Goal: Task Accomplishment & Management: Manage account settings

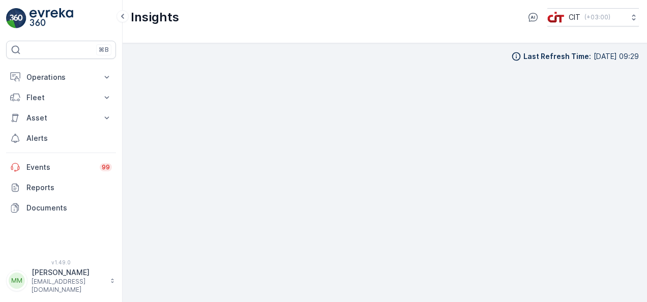
scroll to position [9, 0]
click at [93, 120] on p "Asset" at bounding box center [60, 118] width 69 height 10
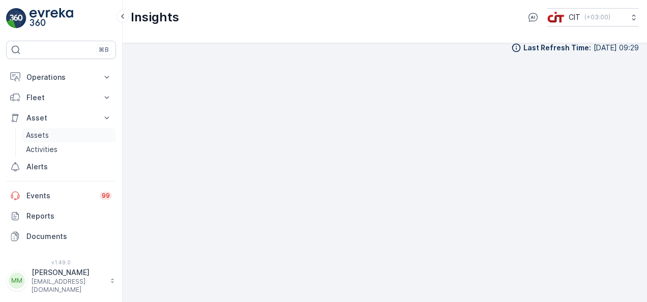
click at [84, 131] on link "Assets" at bounding box center [69, 135] width 94 height 14
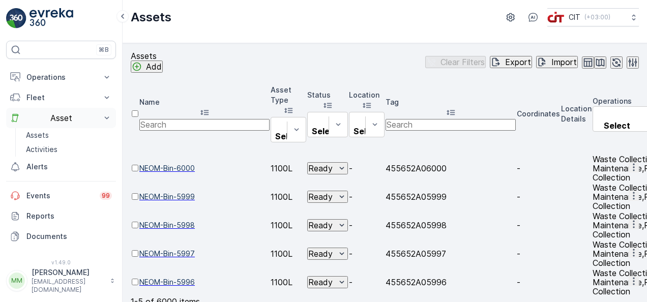
click at [85, 111] on button "Asset" at bounding box center [61, 118] width 110 height 20
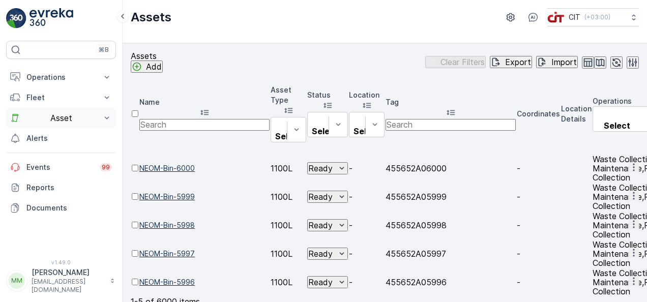
click at [80, 121] on p "Asset" at bounding box center [60, 117] width 69 height 9
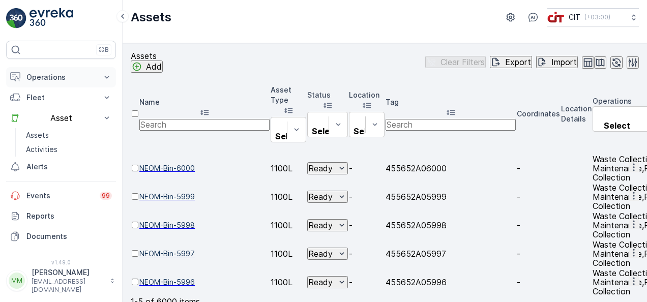
click at [82, 81] on p "Operations" at bounding box center [60, 77] width 69 height 10
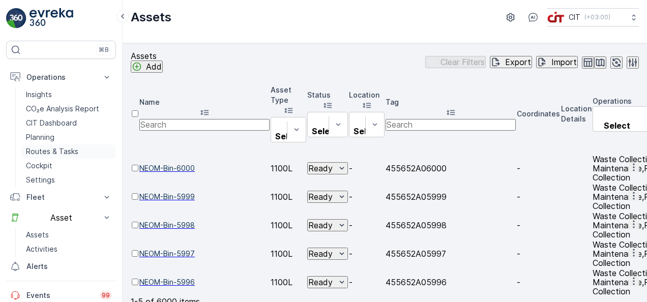
click at [77, 147] on link "Routes & Tasks" at bounding box center [69, 151] width 94 height 14
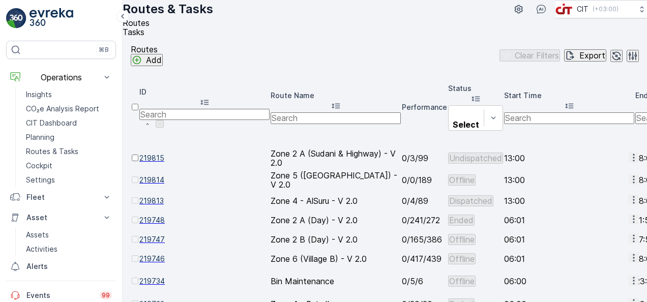
click at [144, 34] on span "Tasks" at bounding box center [134, 32] width 22 height 10
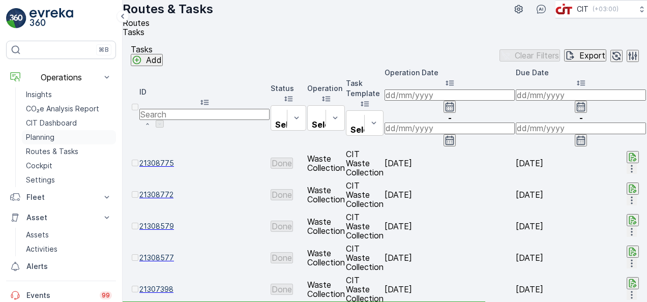
click at [73, 135] on link "Planning" at bounding box center [69, 137] width 94 height 14
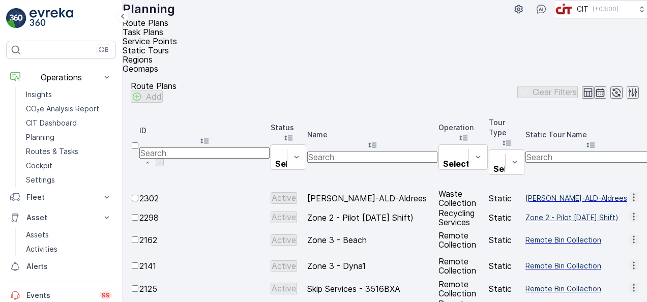
click at [177, 36] on span "Service Points" at bounding box center [150, 41] width 54 height 10
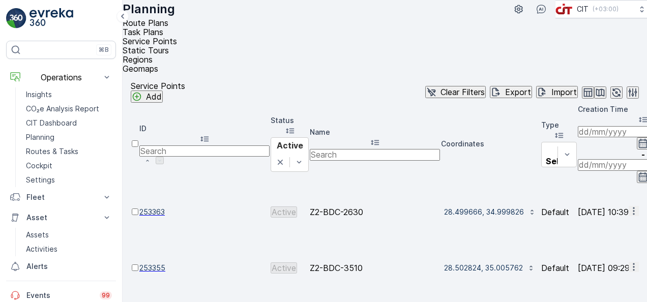
click at [410, 149] on input "text" at bounding box center [375, 154] width 130 height 11
type input "3330"
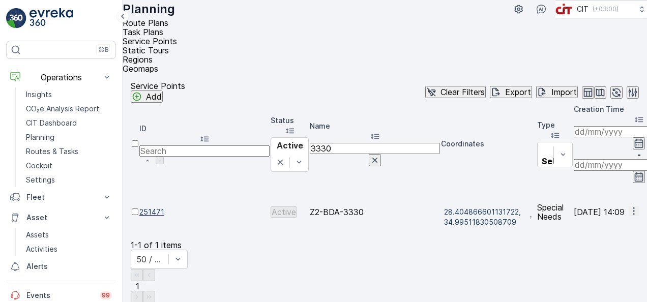
click at [588, 182] on div "ID Status Active Name 3330 Coordinates Type Select Creation Time - Operations S…" at bounding box center [385, 171] width 508 height 137
click at [496, 188] on div "ID Status Active Name 3330 Coordinates Type Select Creation Time - Operations S…" at bounding box center [385, 171] width 508 height 137
click at [380, 155] on icon "button" at bounding box center [375, 160] width 10 height 10
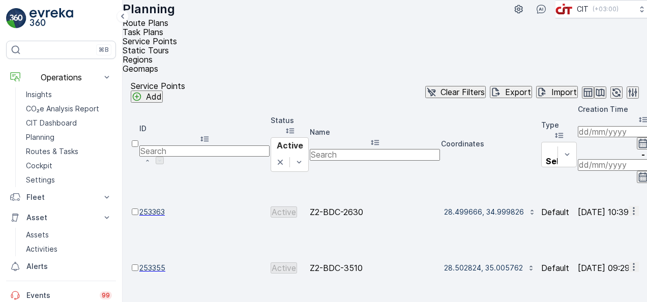
click at [440, 149] on input "text" at bounding box center [375, 154] width 130 height 11
type input "2612"
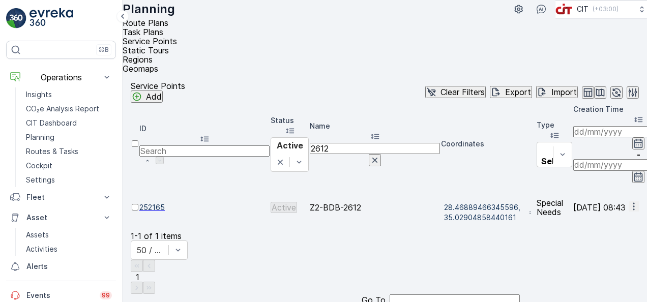
click at [465, 185] on div "ID Status Active Name 2612 Coordinates Type Select Creation Time - Operations S…" at bounding box center [385, 167] width 508 height 128
click at [629, 201] on icon "button" at bounding box center [634, 206] width 10 height 10
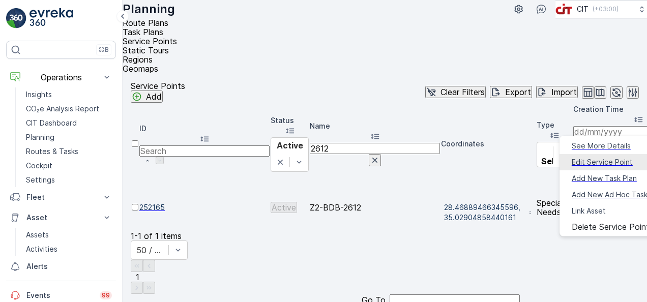
click at [603, 157] on span "Edit Service Point" at bounding box center [602, 162] width 61 height 10
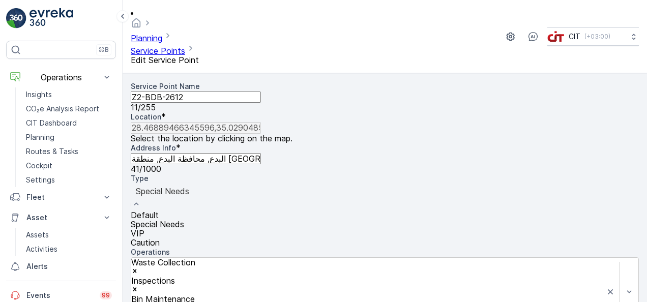
click at [217, 211] on div "Default" at bounding box center [385, 215] width 508 height 9
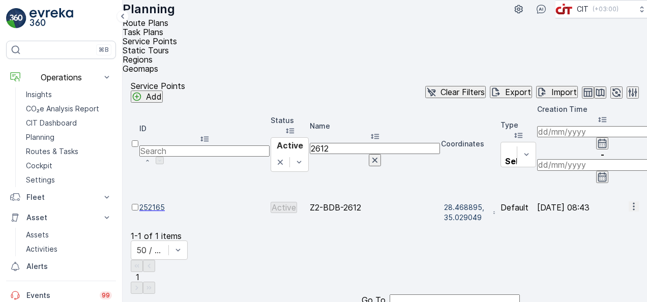
click at [380, 155] on icon "button" at bounding box center [375, 160] width 10 height 10
click at [440, 149] on input "text" at bounding box center [375, 154] width 130 height 11
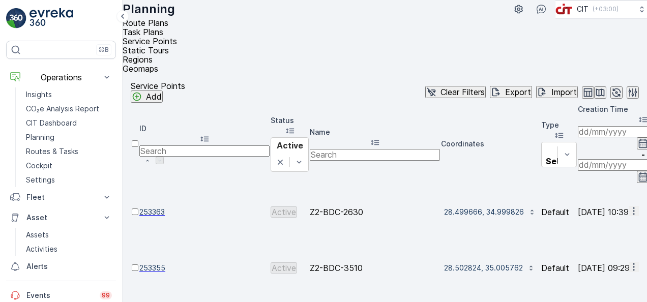
click at [428, 149] on input "text" at bounding box center [375, 154] width 130 height 11
type input "4948"
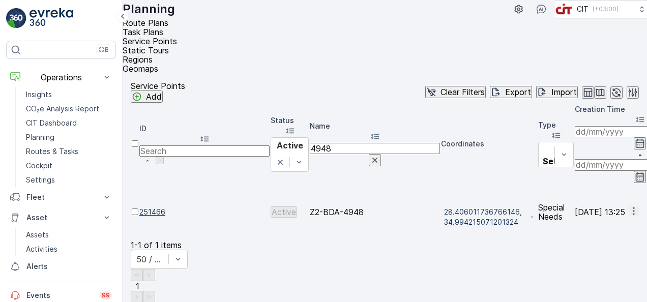
click at [446, 173] on div "ID Status Active Name 4948 Coordinates Type Select Creation Time - Operations S…" at bounding box center [385, 171] width 508 height 137
click at [629, 206] on icon "button" at bounding box center [634, 211] width 10 height 10
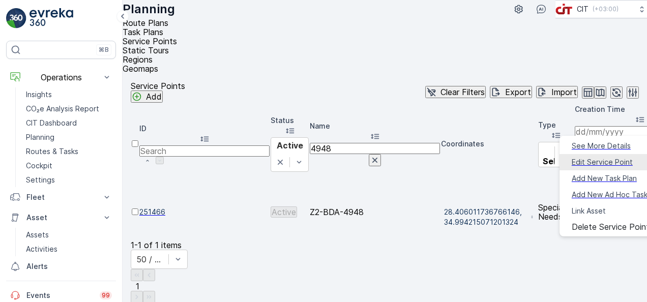
click at [606, 157] on span "Edit Service Point" at bounding box center [602, 162] width 61 height 10
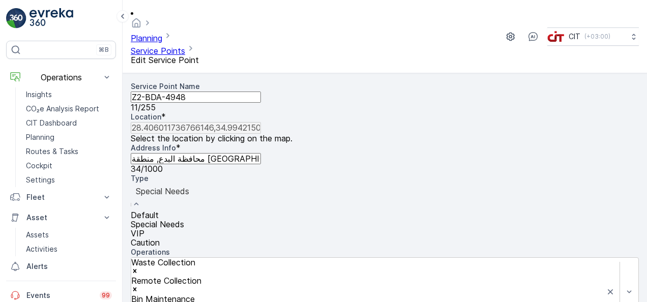
click at [209, 211] on div "Default" at bounding box center [385, 215] width 508 height 9
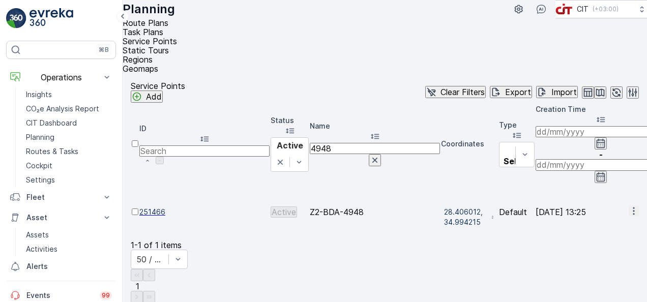
click at [380, 155] on icon "button" at bounding box center [375, 160] width 10 height 10
click at [440, 149] on input "text" at bounding box center [375, 154] width 130 height 11
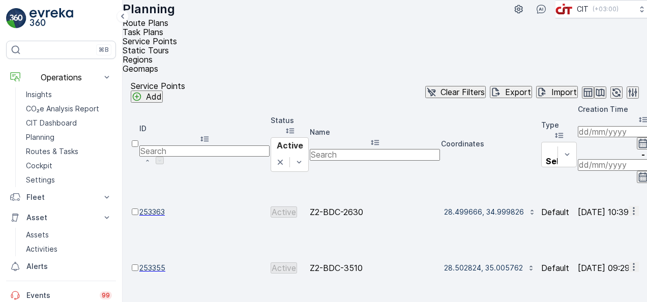
click at [440, 149] on input "text" at bounding box center [375, 154] width 130 height 11
type input "14"
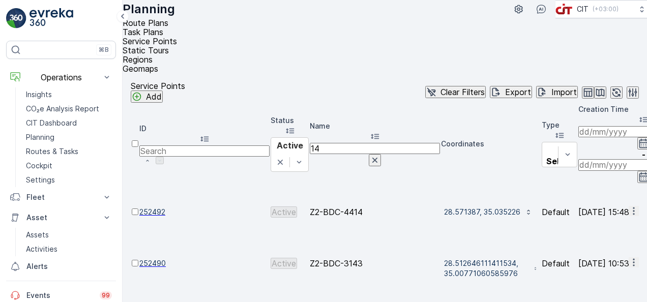
click at [393, 143] on input "14" at bounding box center [375, 148] width 130 height 11
type input "1497"
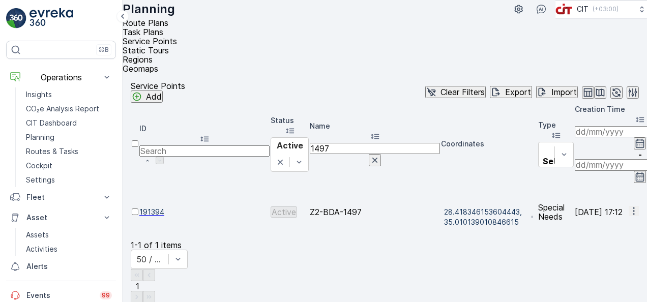
click at [431, 166] on div "ID Status Active Name 1497 Coordinates Type Select Creation Time - Operations S…" at bounding box center [385, 171] width 508 height 137
click at [629, 206] on icon "button" at bounding box center [634, 211] width 10 height 10
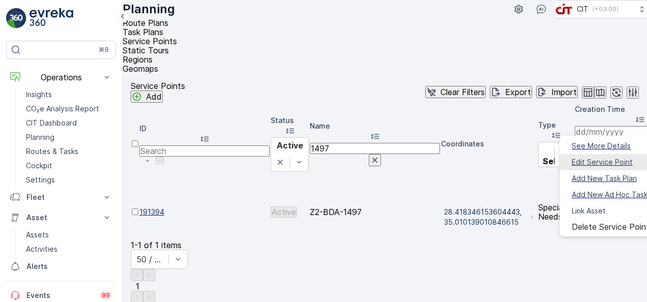
click at [601, 162] on span "Edit Service Point" at bounding box center [602, 162] width 61 height 10
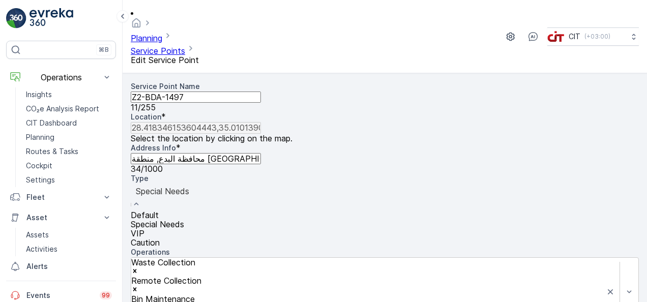
click at [244, 184] on div "Special Needs" at bounding box center [385, 197] width 508 height 27
click at [209, 211] on div "Default" at bounding box center [385, 215] width 508 height 9
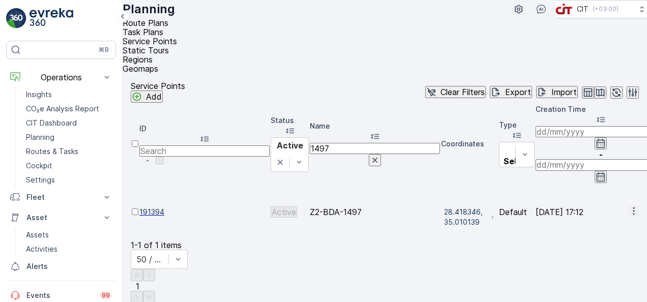
click at [380, 155] on icon "button" at bounding box center [375, 160] width 10 height 10
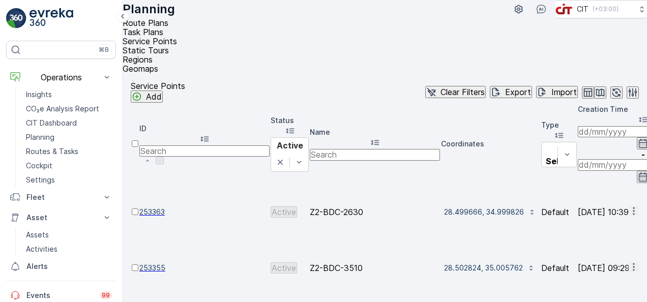
click at [423, 149] on input "text" at bounding box center [375, 154] width 130 height 11
